Goal: Transaction & Acquisition: Purchase product/service

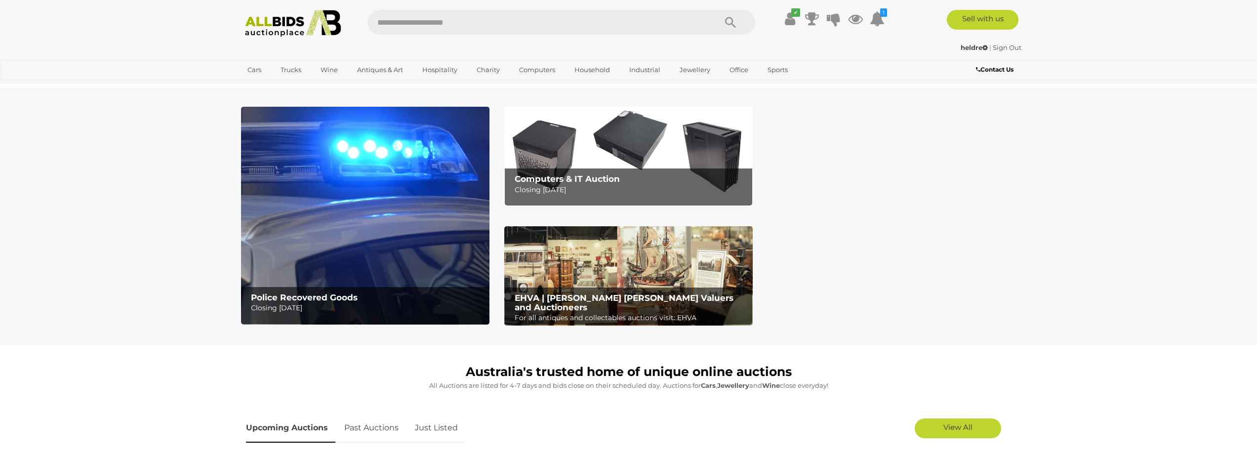
click at [312, 232] on img at bounding box center [365, 216] width 248 height 218
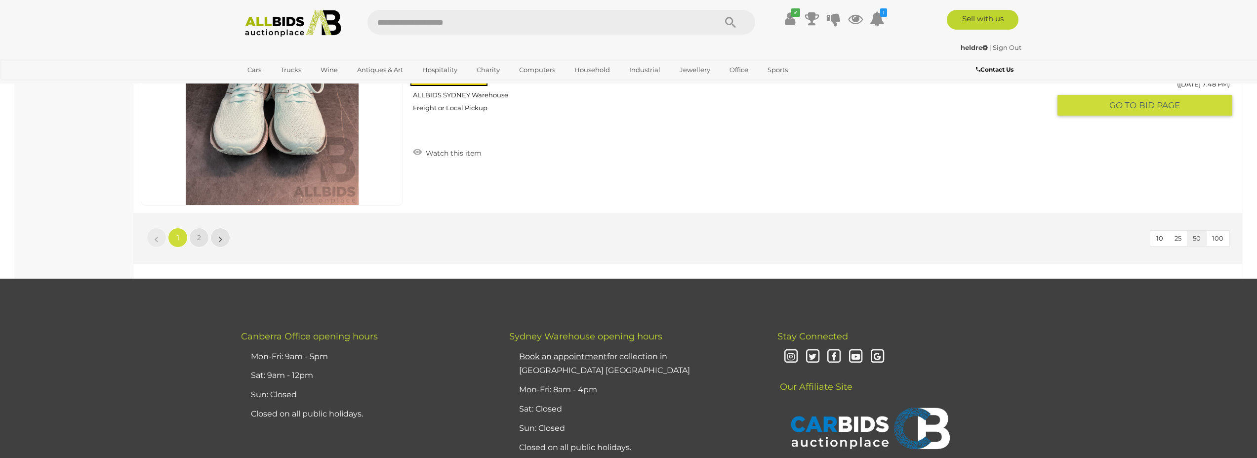
scroll to position [9361, 0]
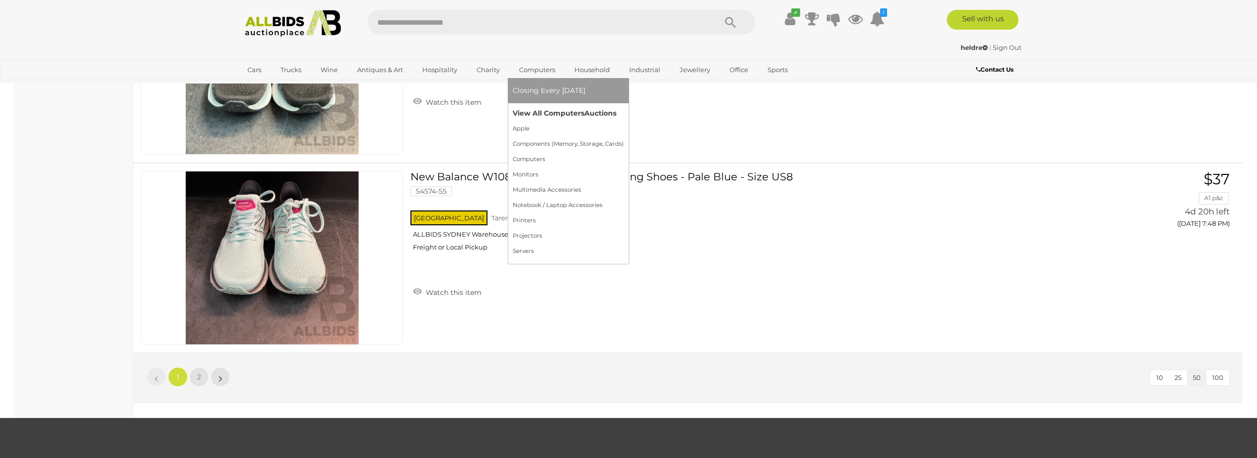
click at [552, 111] on link "View All Computers Auctions" at bounding box center [567, 113] width 111 height 15
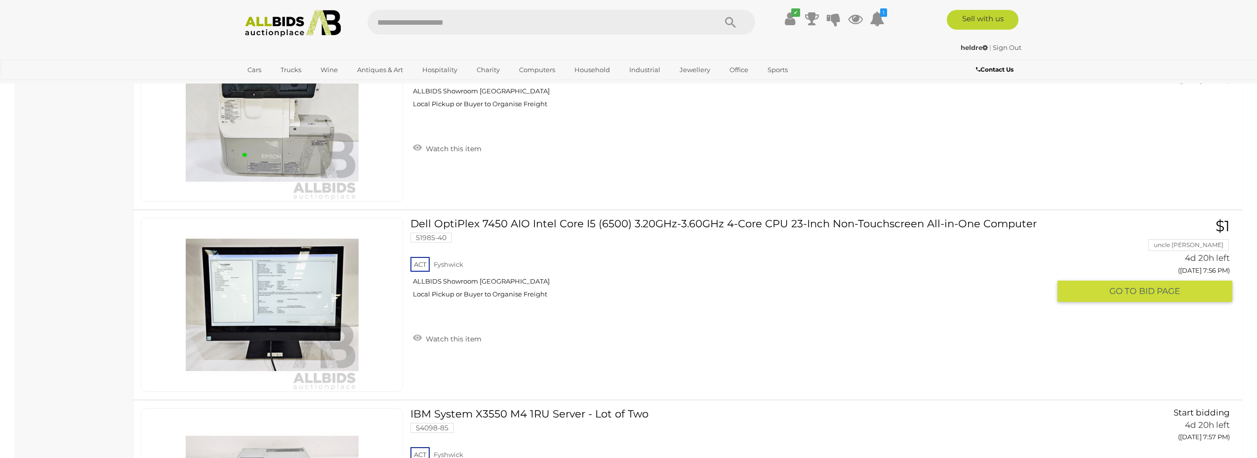
scroll to position [6221, 0]
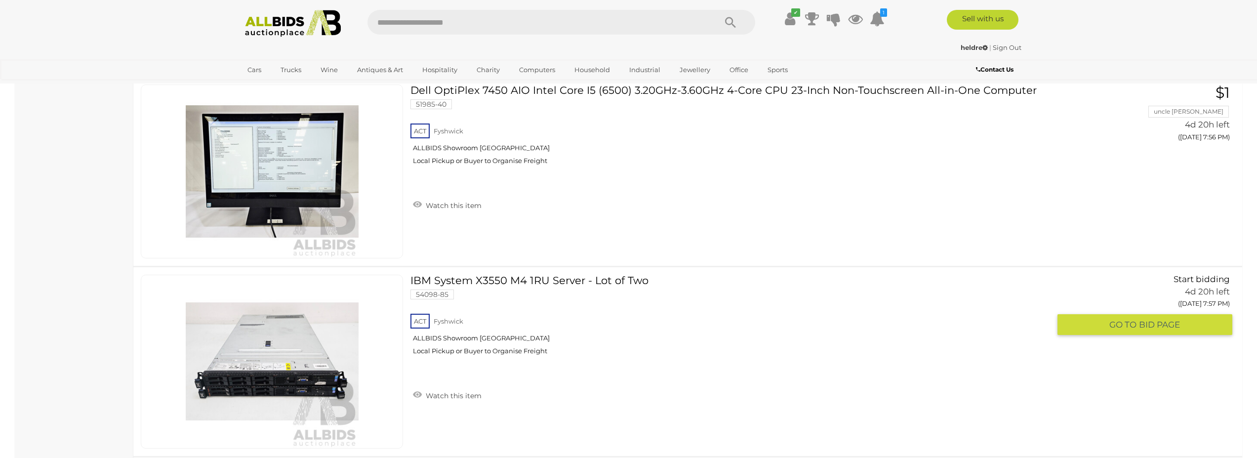
click at [281, 385] on img at bounding box center [272, 361] width 173 height 173
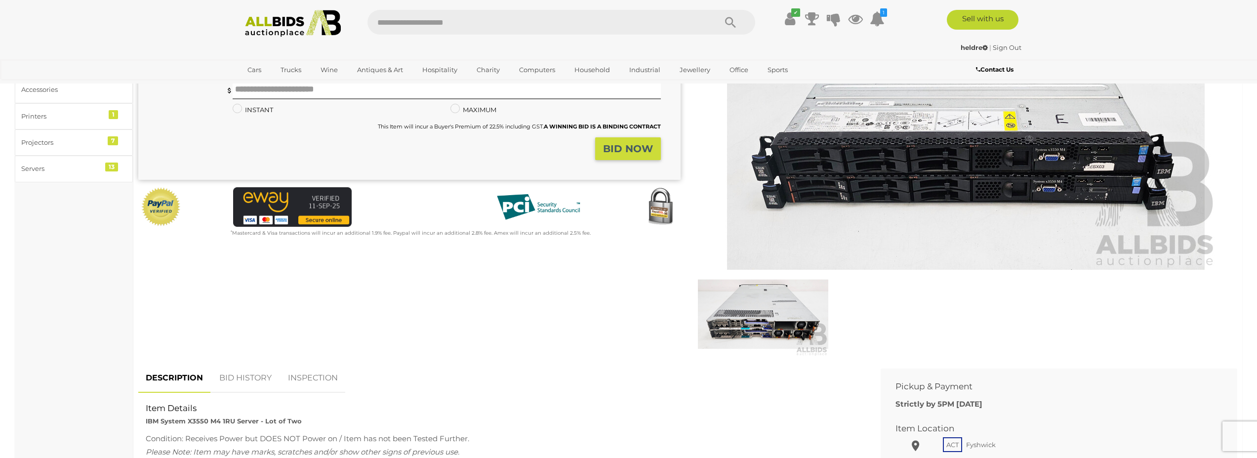
scroll to position [178, 0]
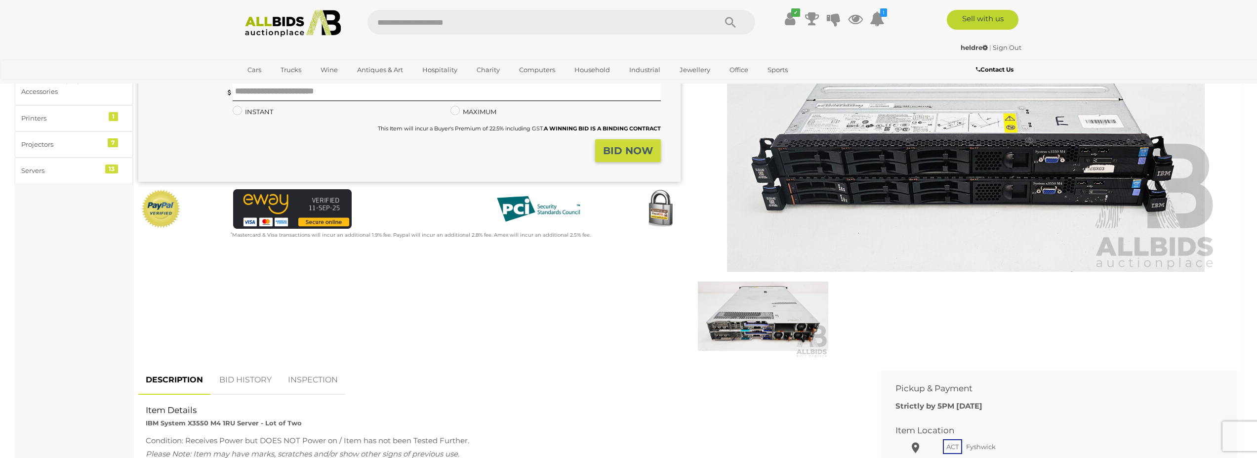
click at [772, 327] on img at bounding box center [763, 316] width 130 height 84
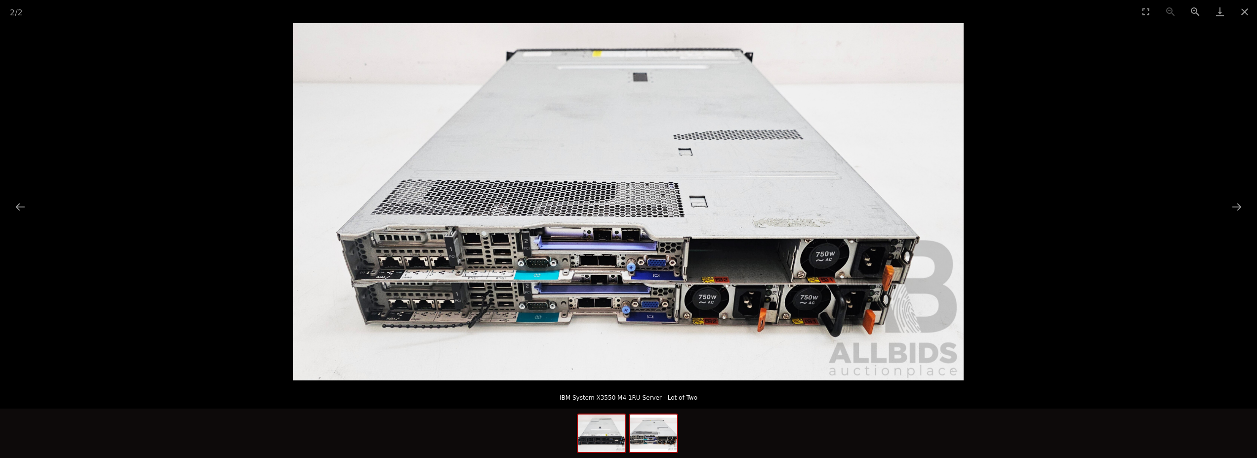
click at [606, 438] on img at bounding box center [601, 433] width 47 height 38
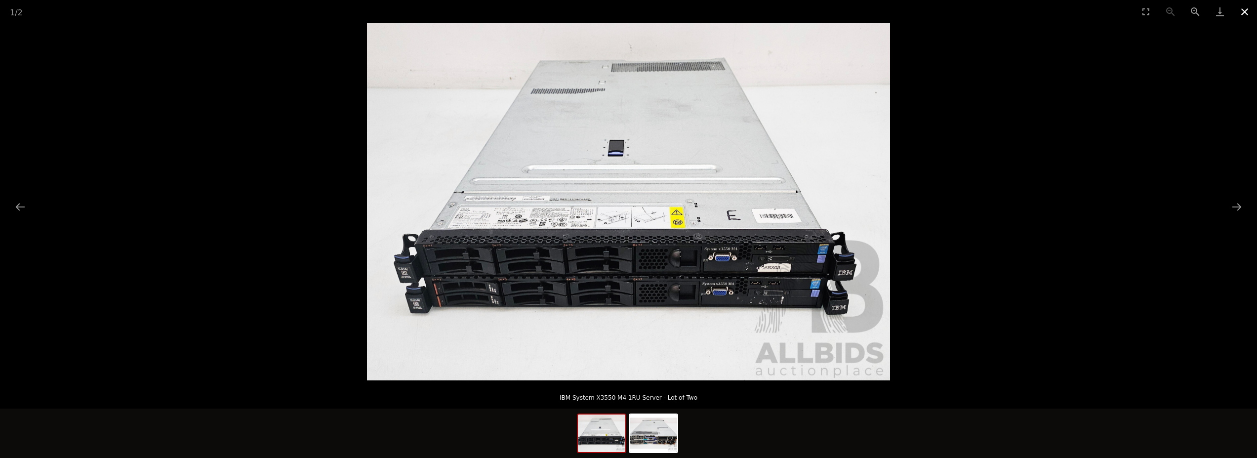
click at [1245, 9] on button "Close gallery" at bounding box center [1244, 11] width 25 height 23
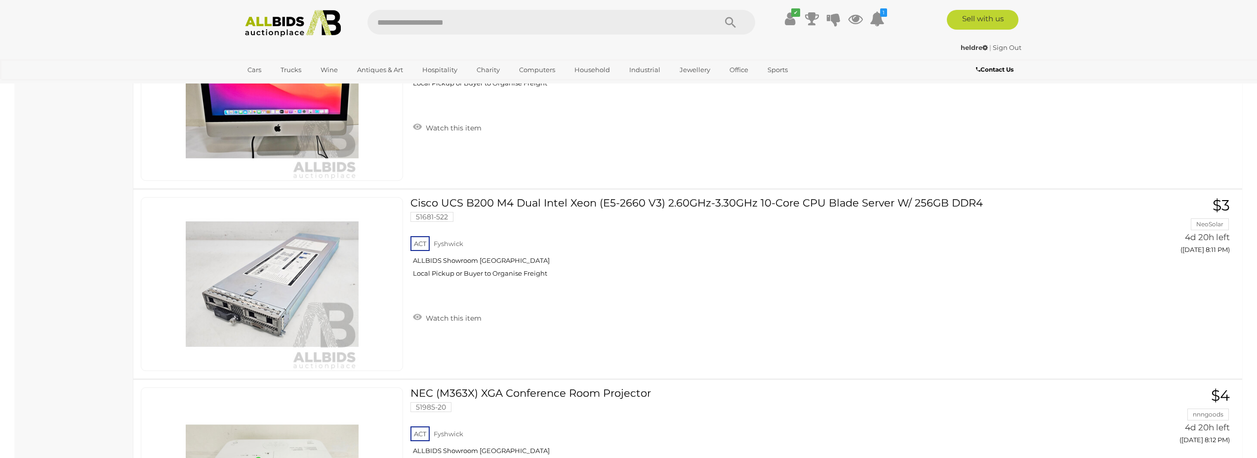
scroll to position [8235, 0]
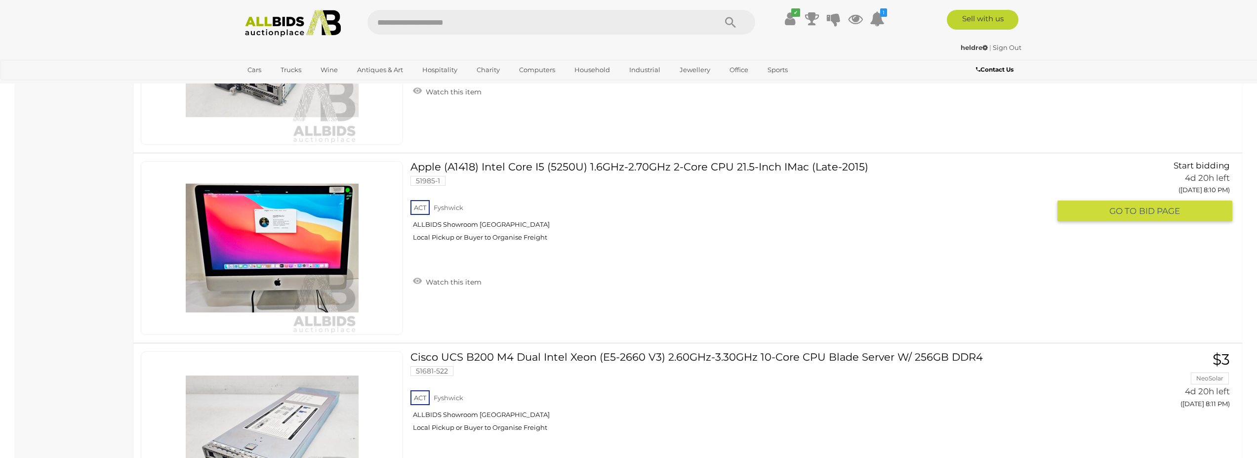
click at [283, 229] on link at bounding box center [272, 248] width 262 height 174
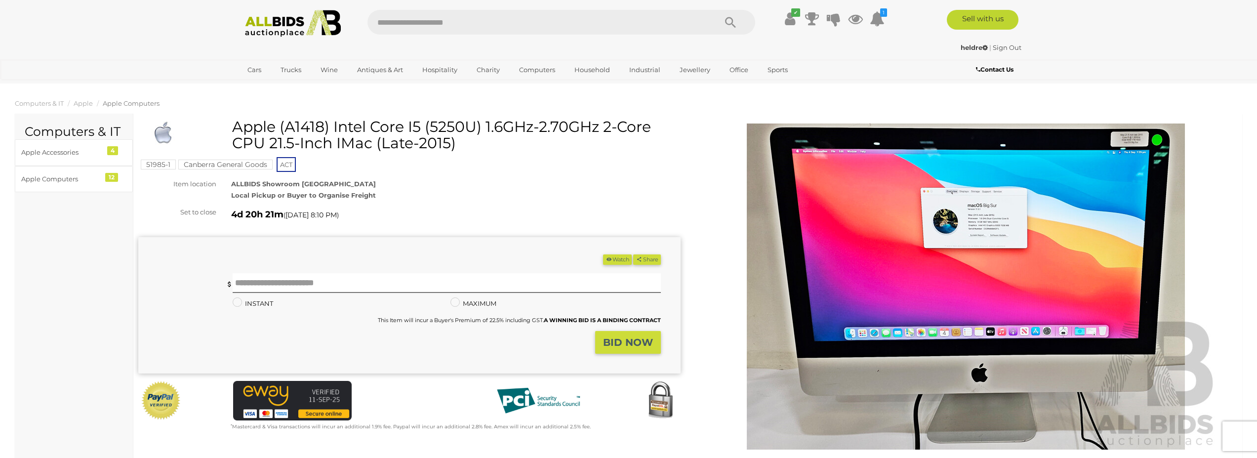
click at [1134, 138] on img at bounding box center [966, 286] width 506 height 326
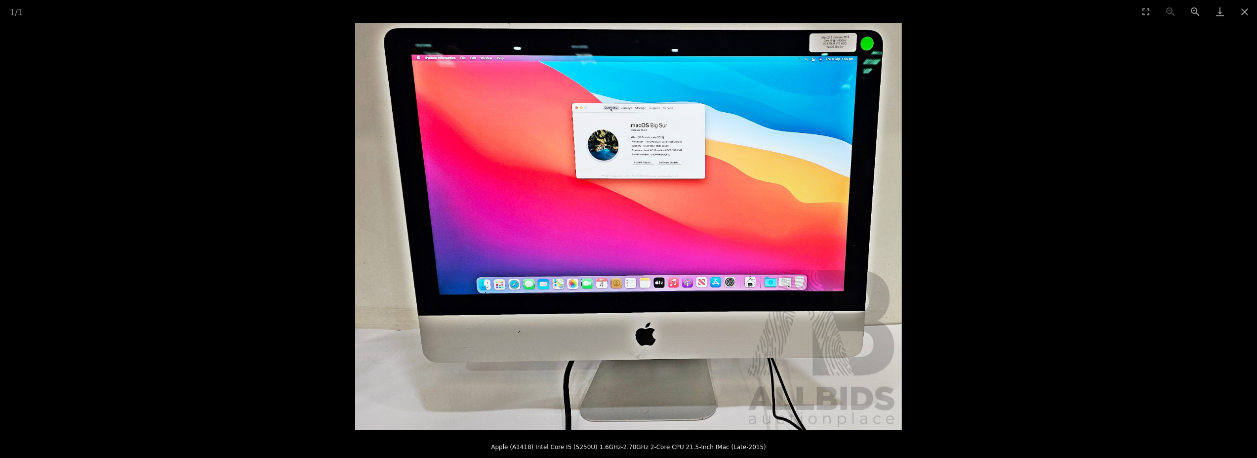
click at [821, 38] on img at bounding box center [628, 226] width 547 height 406
click at [821, 37] on img at bounding box center [628, 226] width 547 height 406
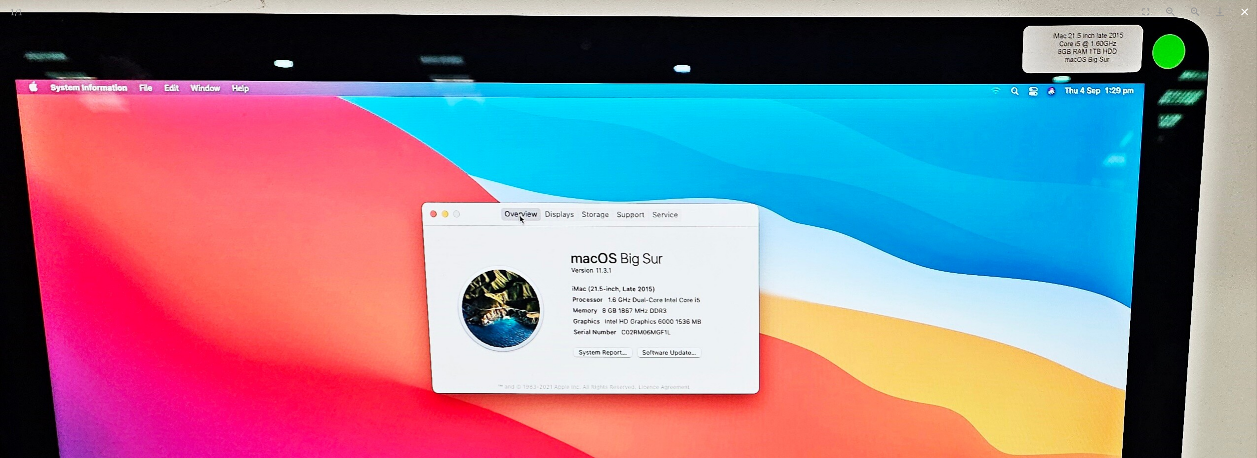
click at [1243, 13] on button "Close gallery" at bounding box center [1244, 11] width 25 height 23
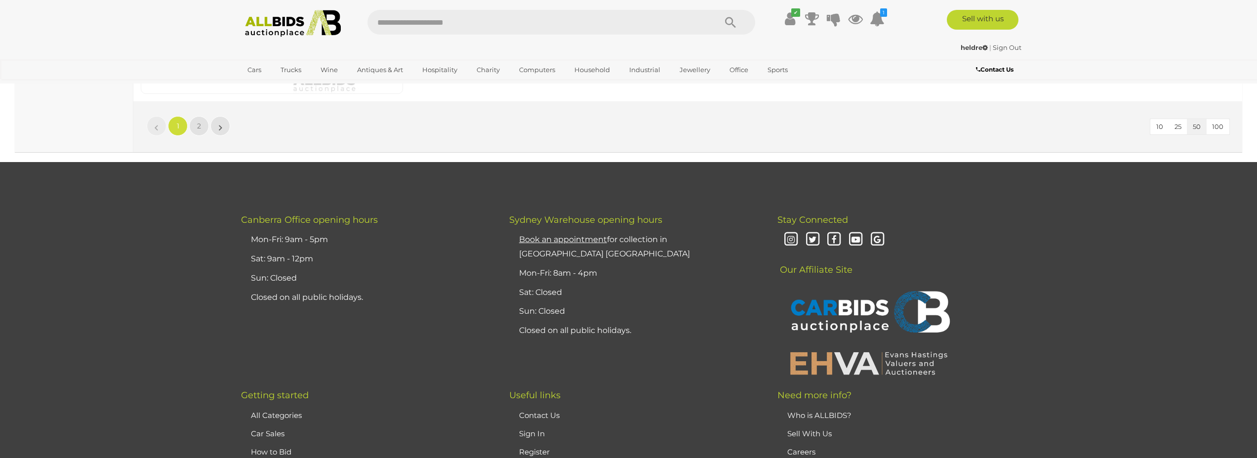
scroll to position [9640, 0]
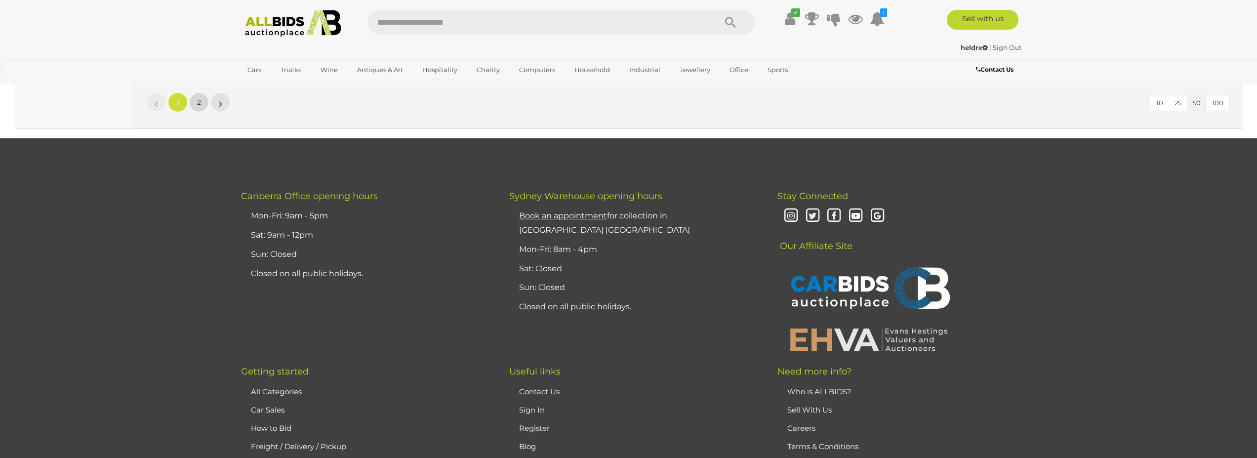
click at [194, 99] on link "2" at bounding box center [199, 102] width 20 height 20
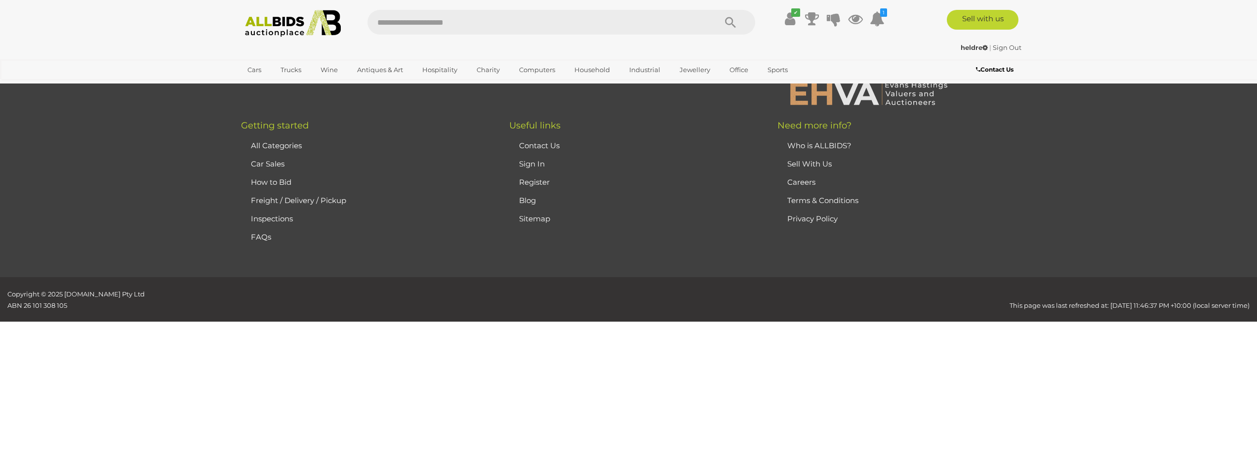
scroll to position [115, 0]
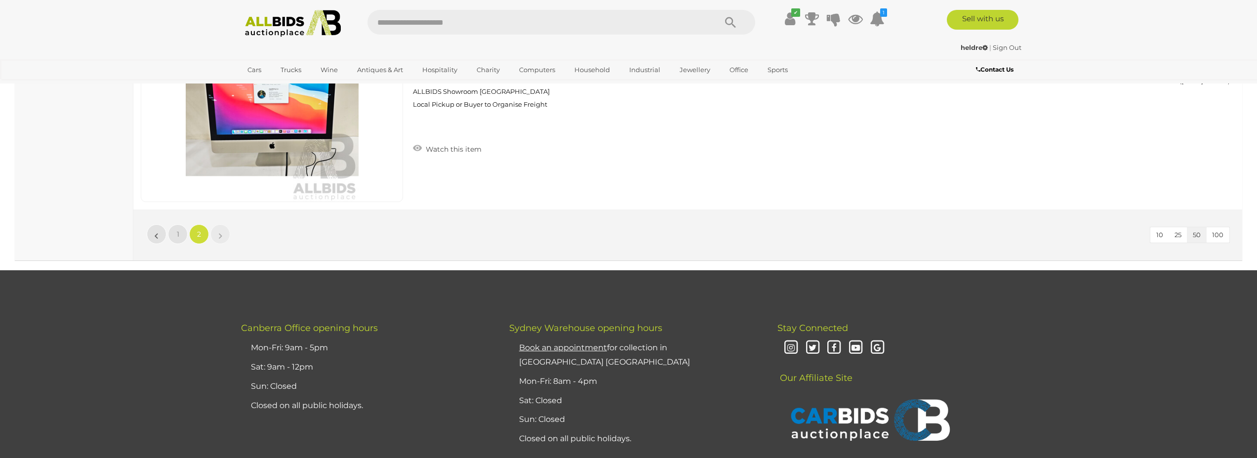
scroll to position [4973, 0]
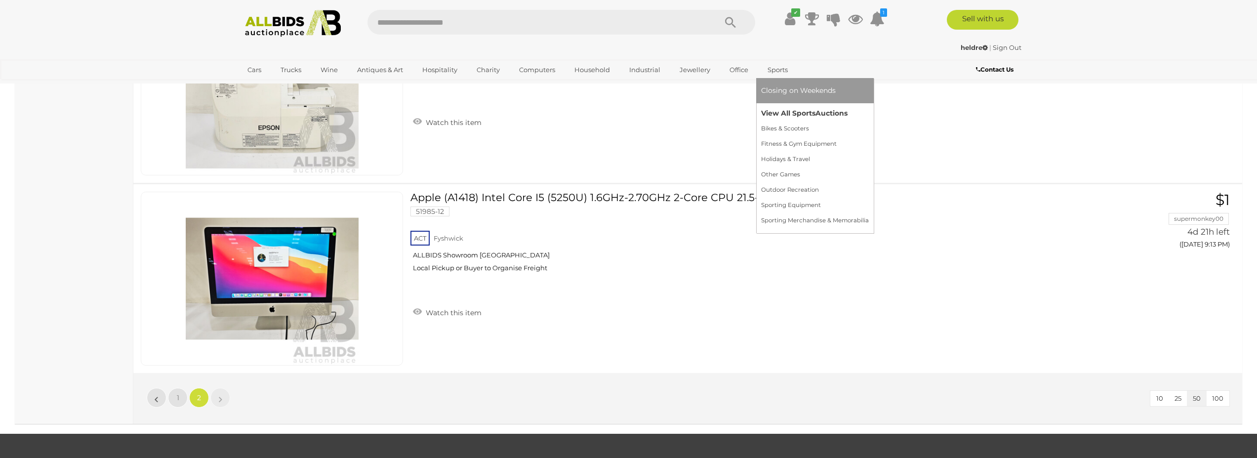
click at [766, 114] on link "View All Sports Auctions" at bounding box center [815, 113] width 108 height 15
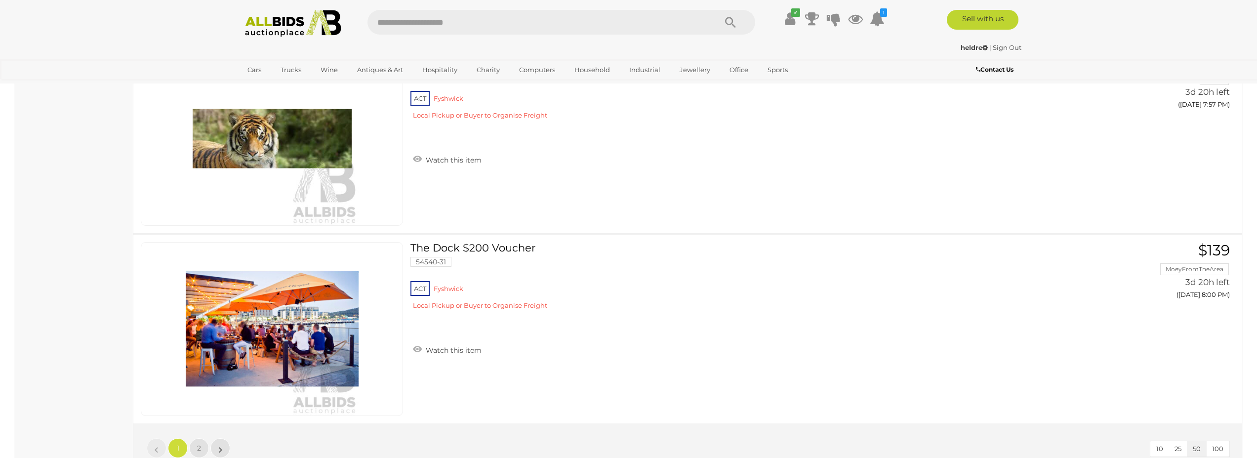
scroll to position [9598, 0]
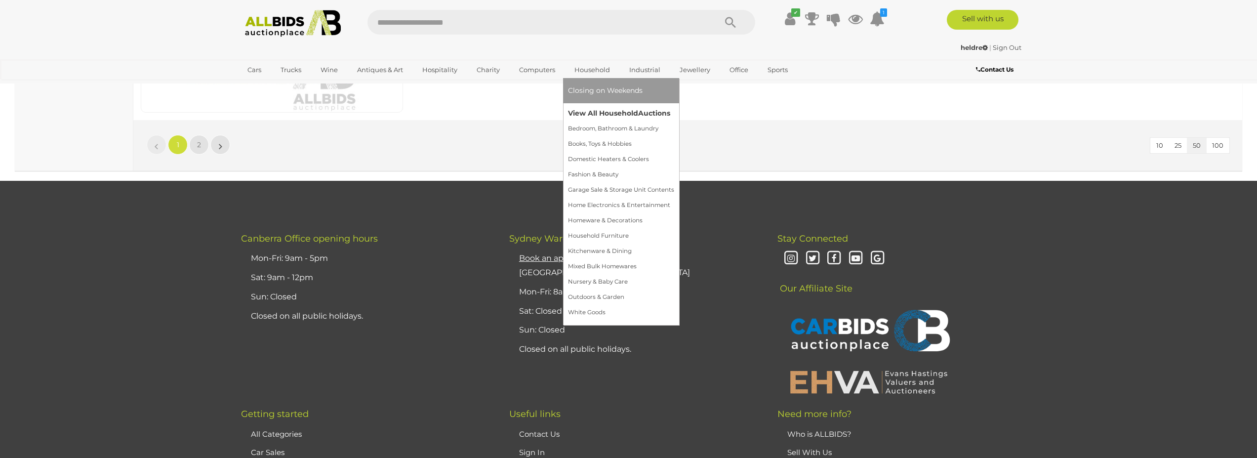
click at [604, 112] on link "View All Household Auctions" at bounding box center [621, 113] width 106 height 15
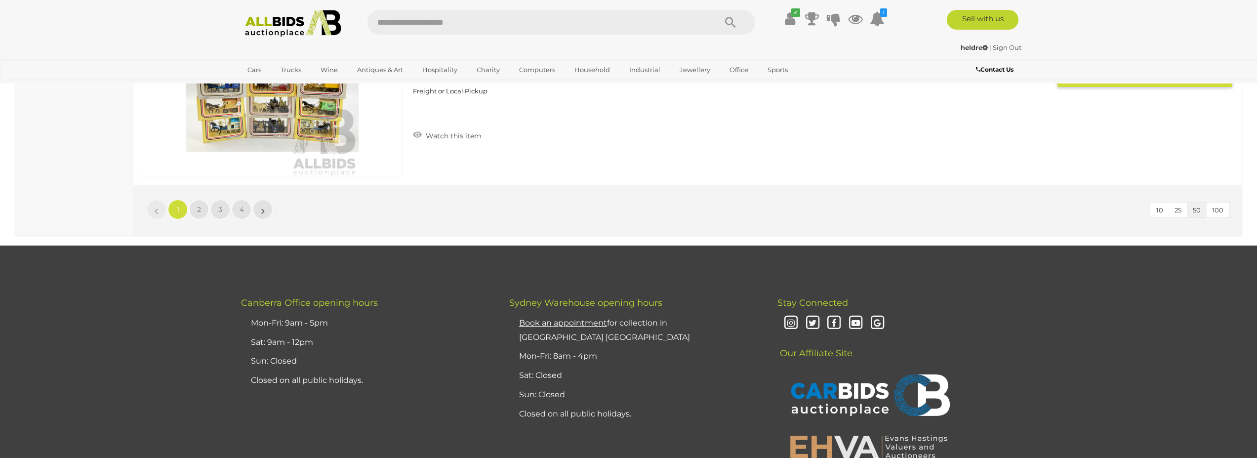
scroll to position [9398, 0]
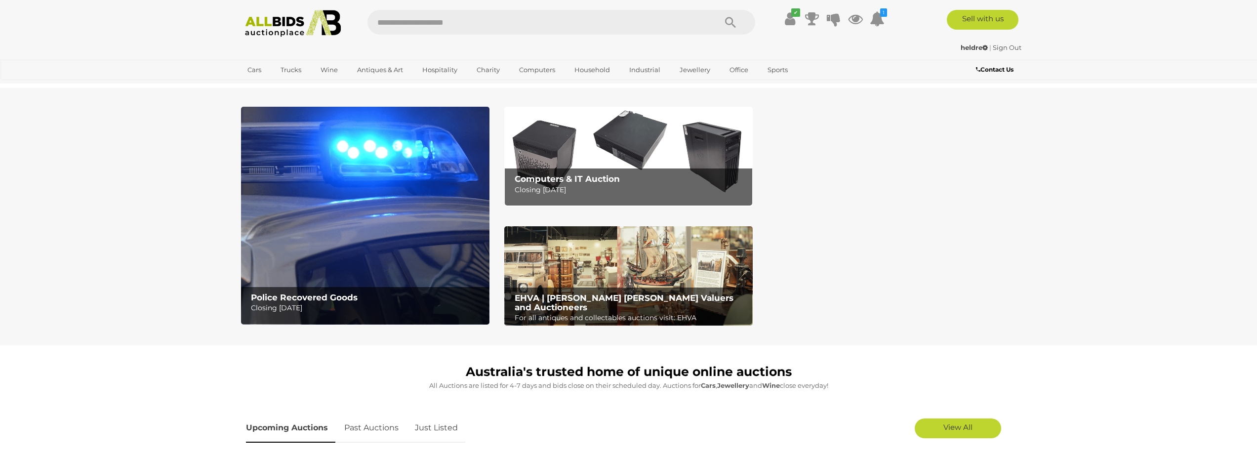
click at [603, 144] on img at bounding box center [628, 156] width 248 height 99
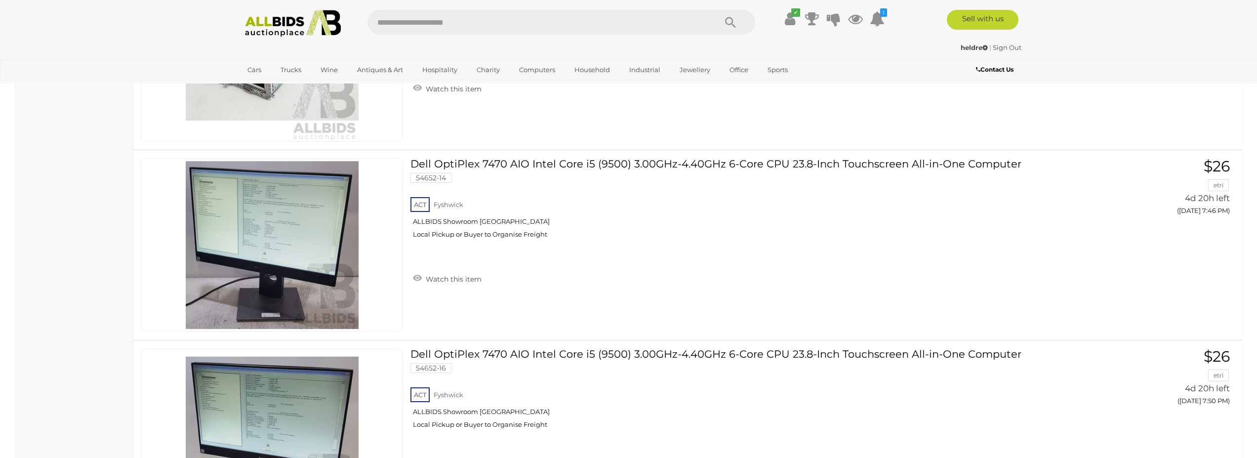
scroll to position [4664, 0]
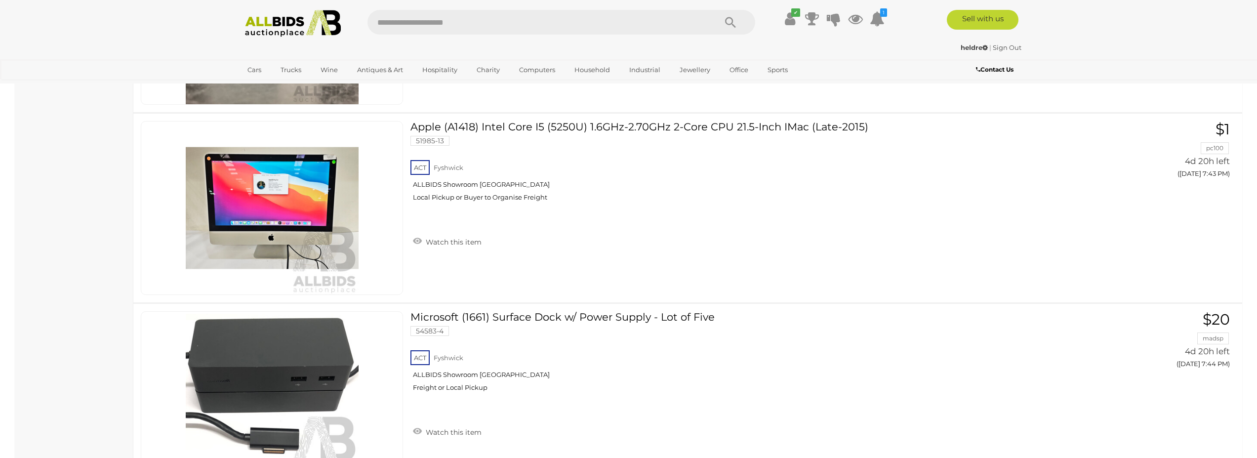
click at [429, 25] on input "text" at bounding box center [536, 22] width 339 height 25
type input "********"
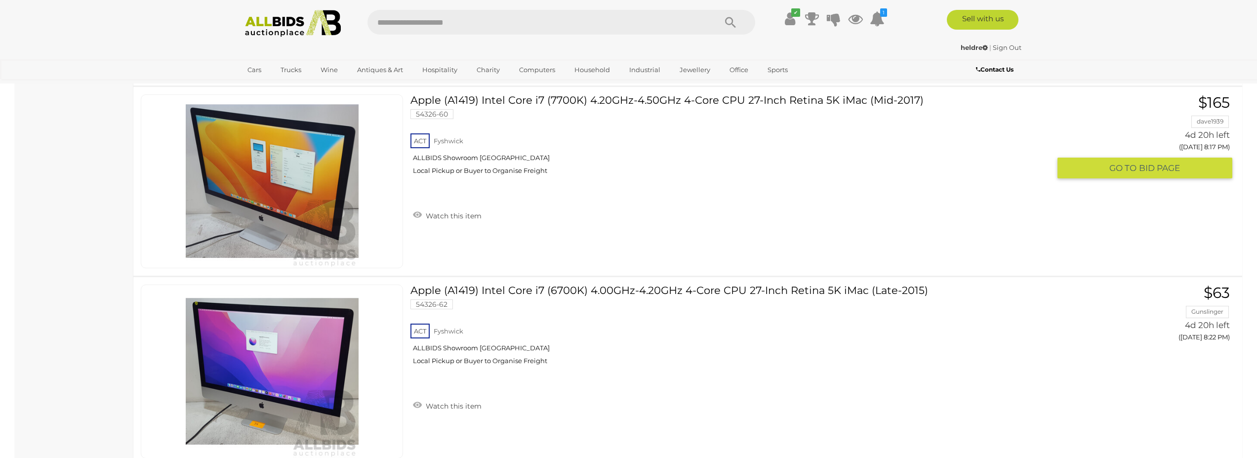
scroll to position [2339, 0]
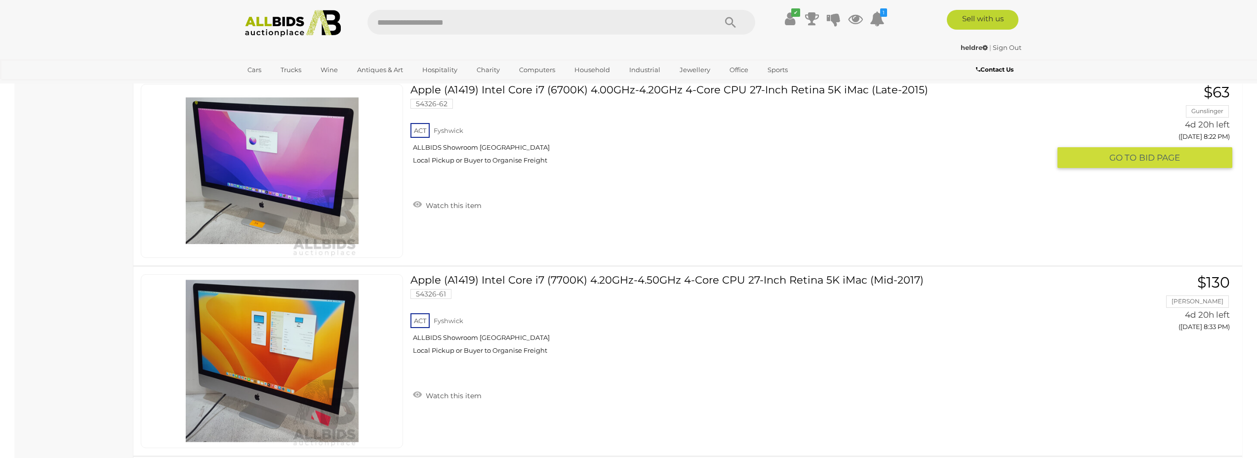
click at [256, 155] on link at bounding box center [272, 171] width 262 height 174
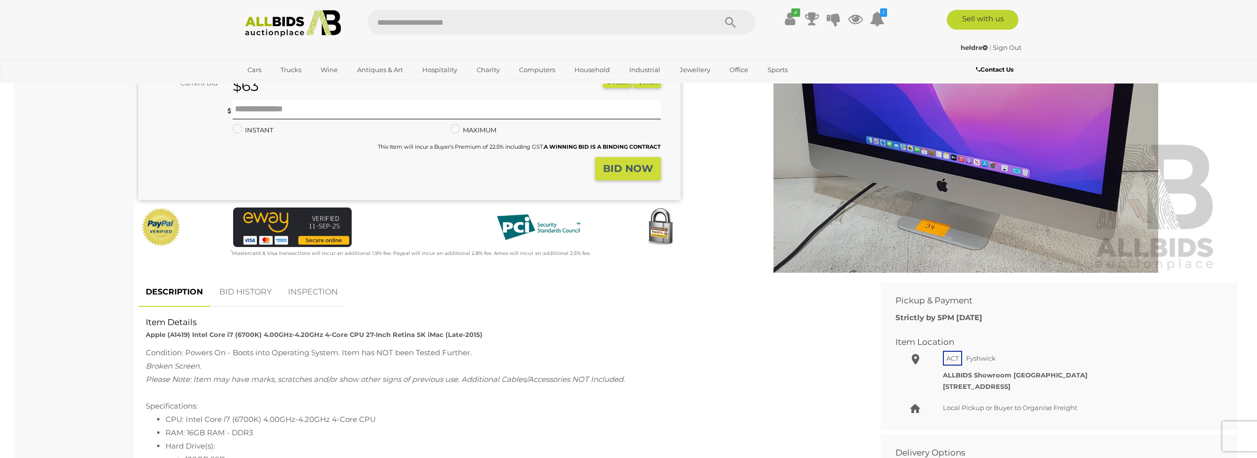
scroll to position [237, 0]
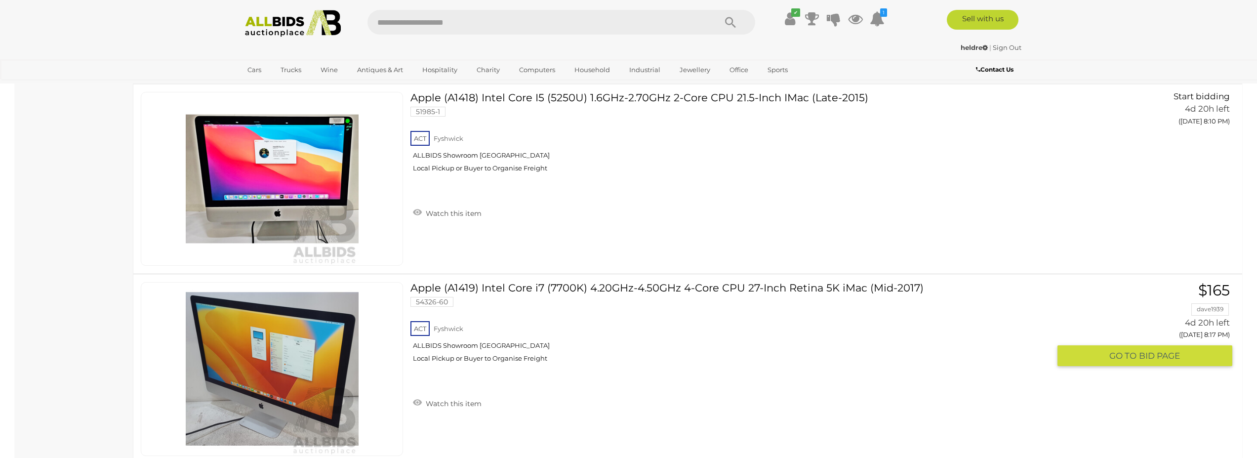
scroll to position [1889, 0]
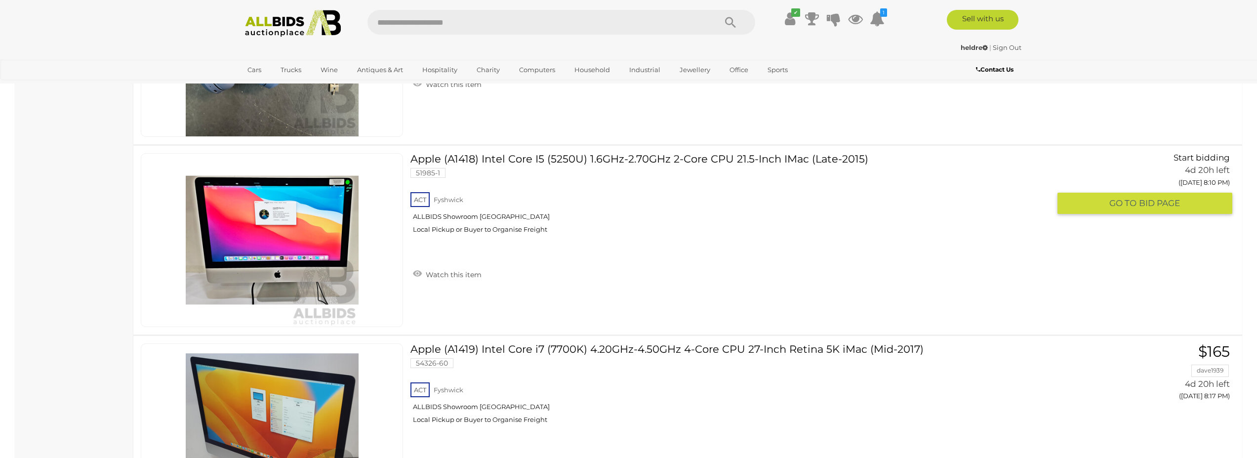
click at [600, 157] on link "Apple (A1418) Intel Core I5 (5250U) 1.6GHz-2.70GHz 2-Core CPU 21.5-Inch IMac (L…" at bounding box center [734, 197] width 632 height 88
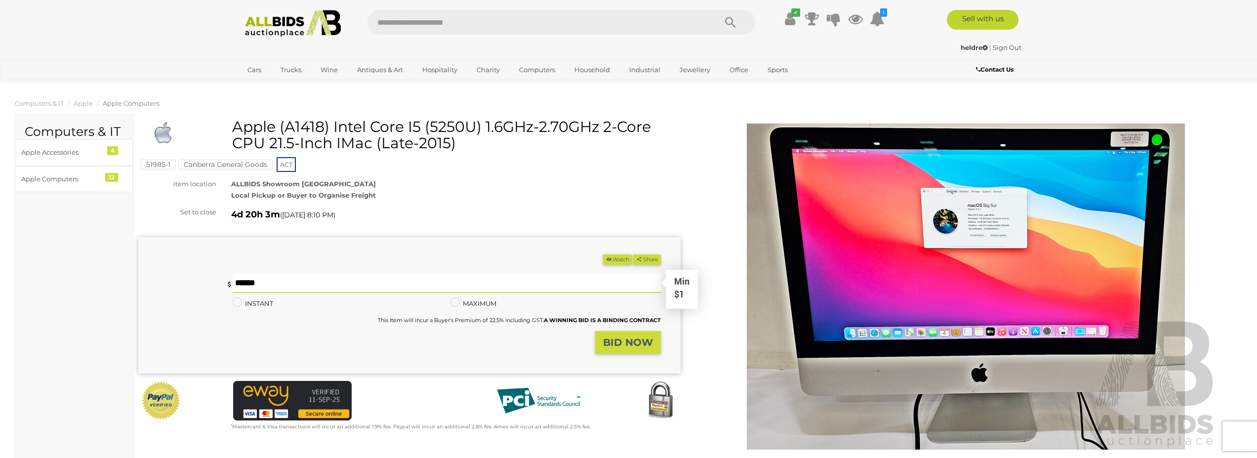
click at [246, 282] on input "text" at bounding box center [447, 283] width 428 height 20
type input "**"
click at [633, 254] on button "Share" at bounding box center [646, 259] width 27 height 10
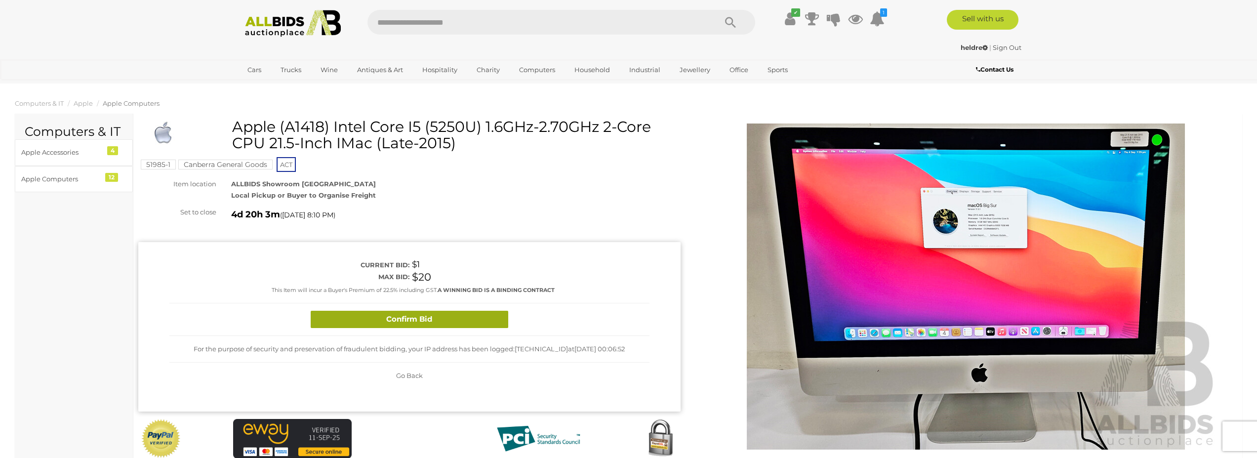
click at [429, 313] on button "Confirm Bid" at bounding box center [409, 319] width 197 height 17
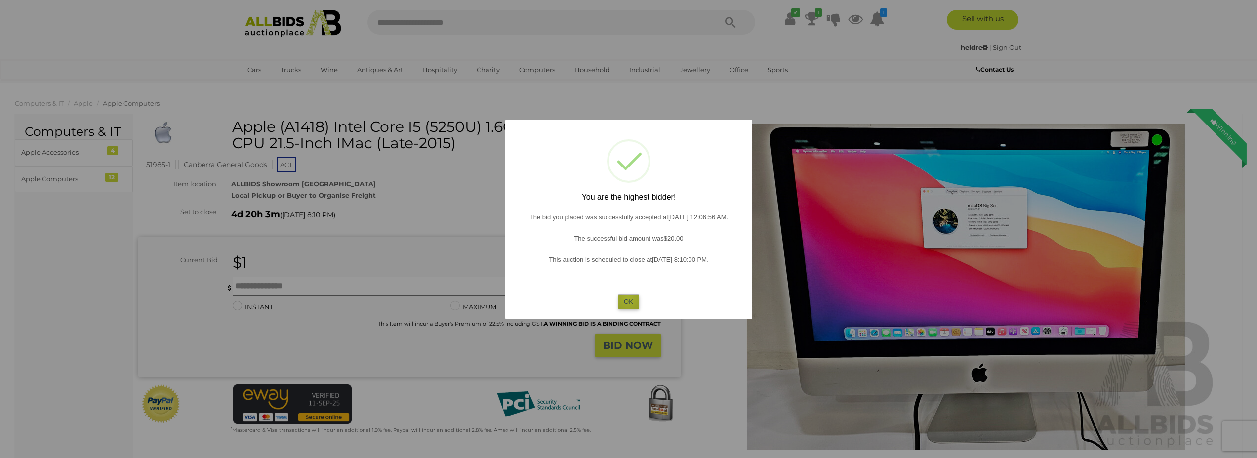
click at [628, 298] on button "OK" at bounding box center [628, 301] width 21 height 14
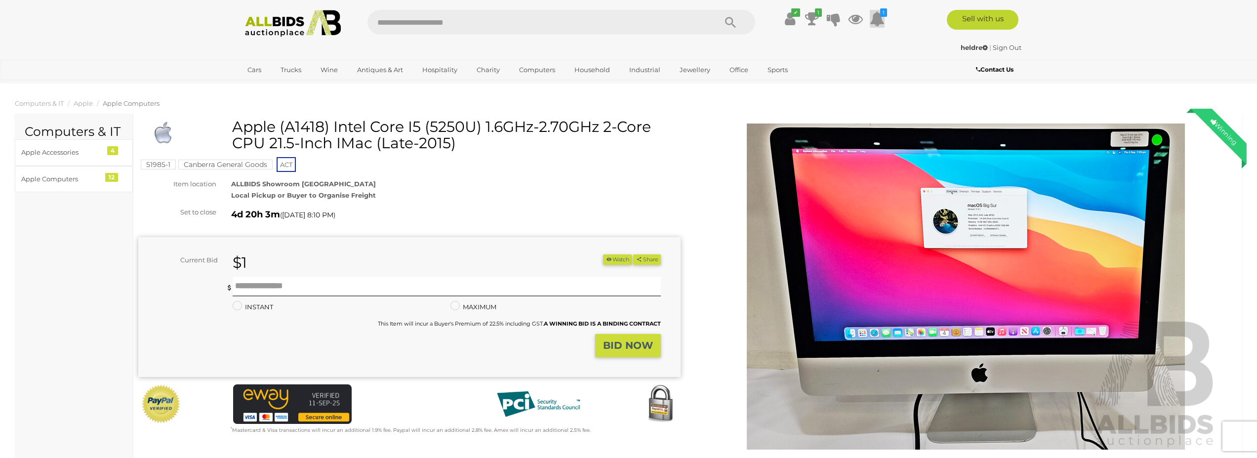
click at [875, 17] on icon at bounding box center [876, 19] width 15 height 18
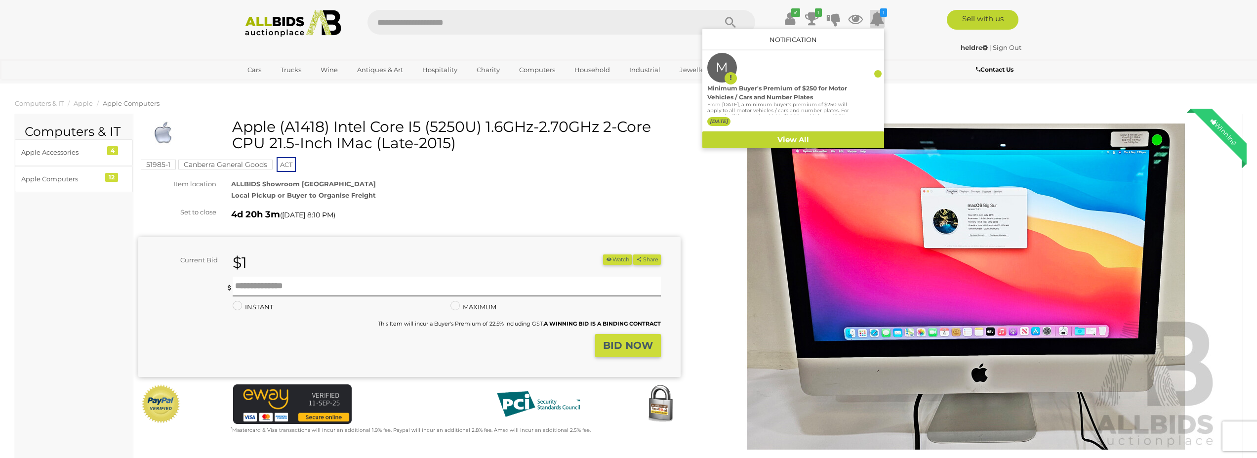
click at [916, 56] on div "heldre | Sign Out heldre | Sign Out" at bounding box center [629, 49] width 790 height 20
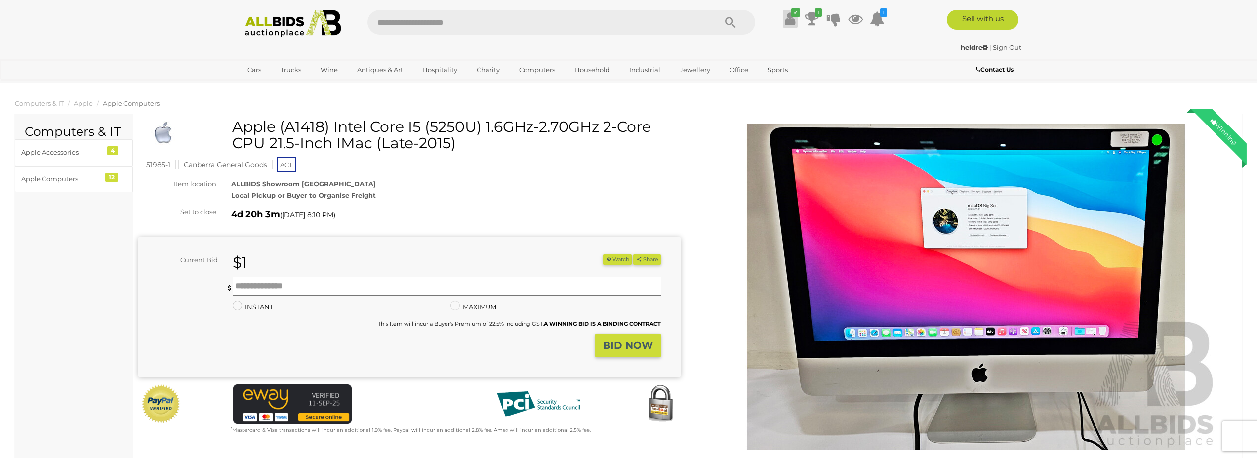
click at [791, 21] on icon at bounding box center [790, 19] width 10 height 18
